Goal: Information Seeking & Learning: Check status

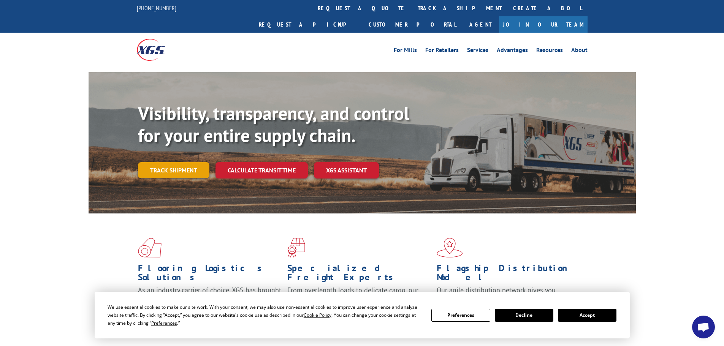
click at [147, 162] on link "Track shipment" at bounding box center [173, 170] width 71 height 16
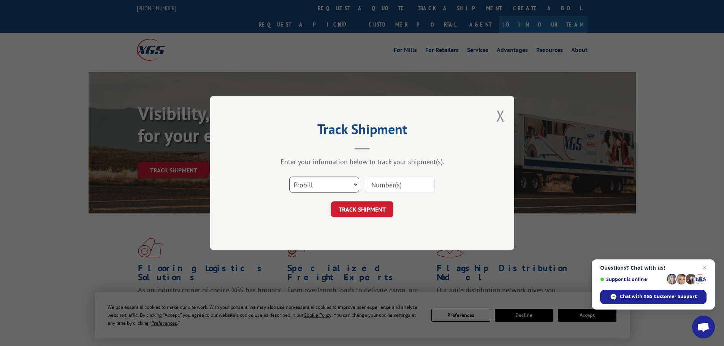
click at [314, 185] on select "Select category... Probill BOL PO" at bounding box center [324, 185] width 70 height 16
select select "bol"
click at [289, 177] on select "Select category... Probill BOL PO" at bounding box center [324, 185] width 70 height 16
drag, startPoint x: 390, startPoint y: 184, endPoint x: 434, endPoint y: 128, distance: 71.1
click at [390, 184] on input at bounding box center [400, 185] width 70 height 16
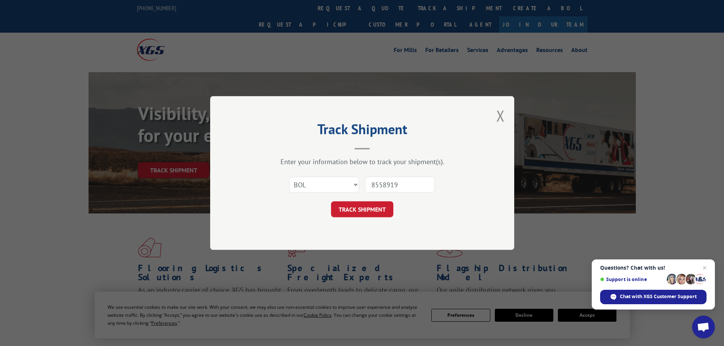
type input "85589194"
click button "TRACK SHIPMENT" at bounding box center [362, 209] width 62 height 16
